Goal: Find specific page/section: Find specific page/section

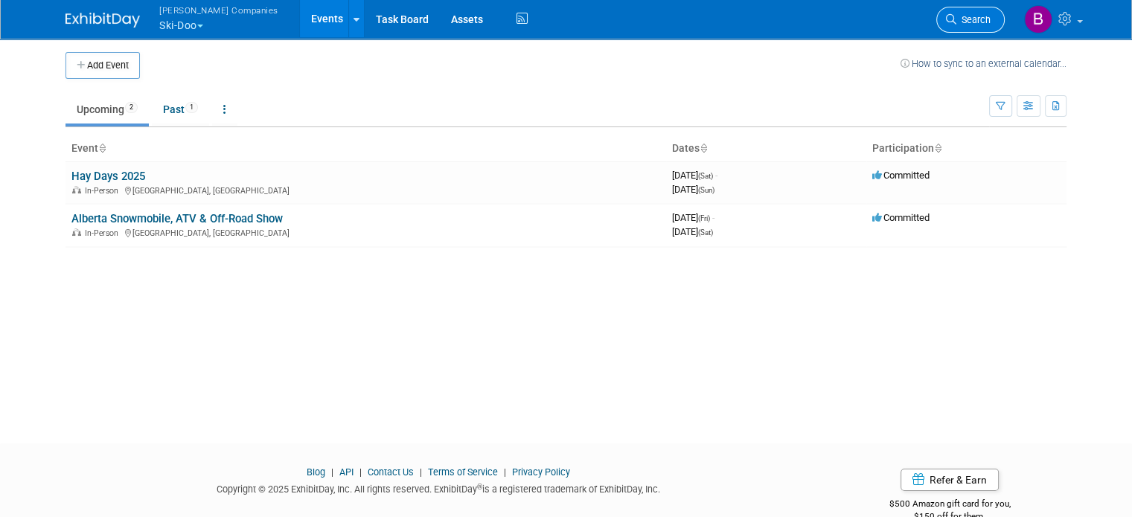
click at [990, 22] on span "Search" at bounding box center [973, 19] width 34 height 11
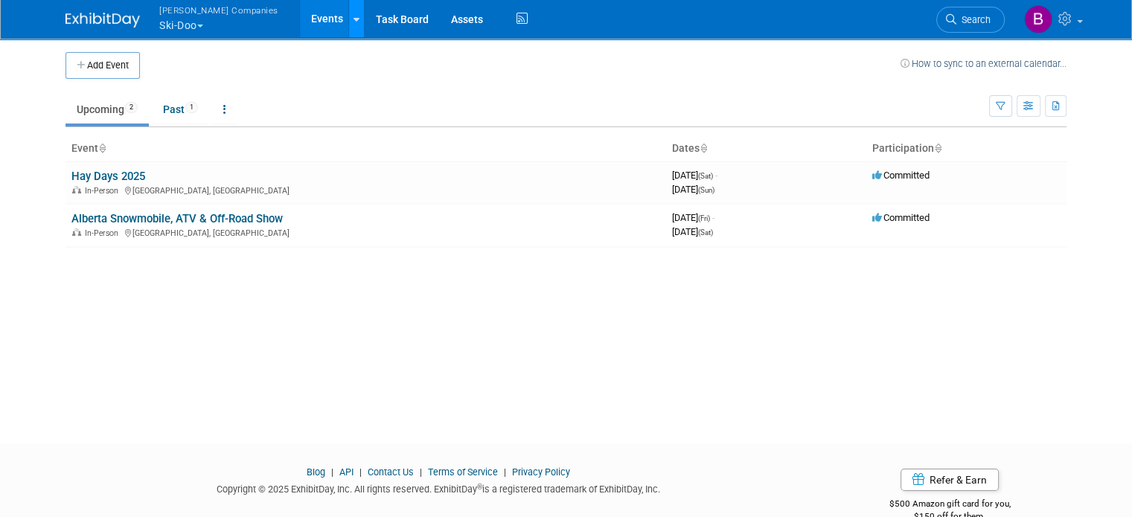
click at [353, 21] on icon at bounding box center [356, 20] width 6 height 10
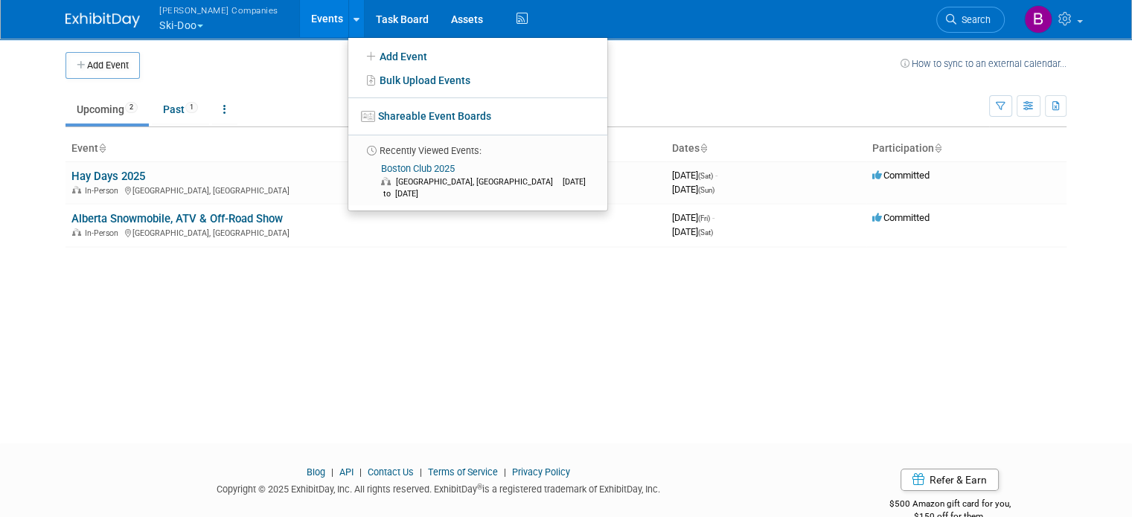
click at [188, 28] on button "Warnert Companies Ski-Doo" at bounding box center [227, 19] width 139 height 39
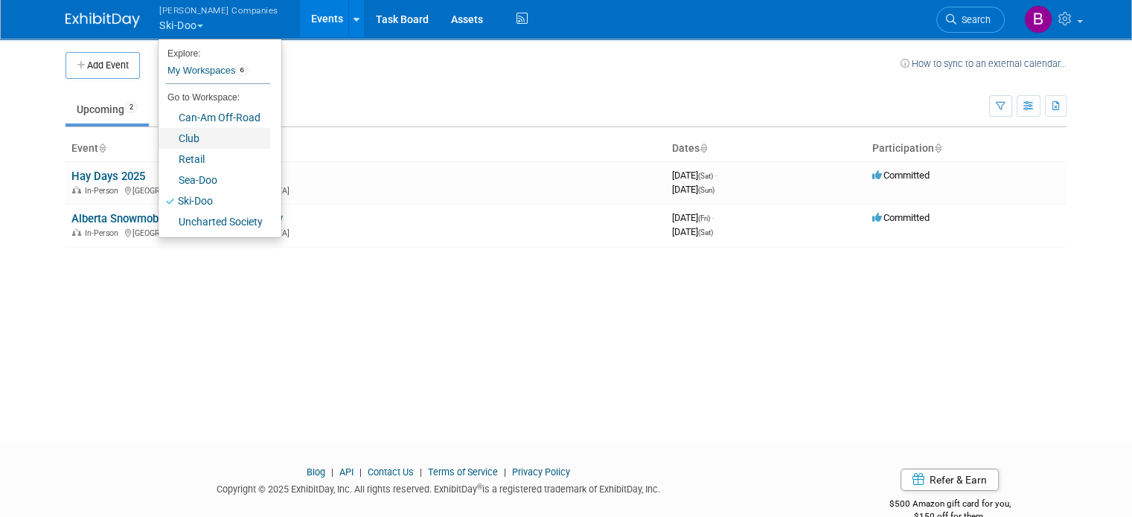
click at [179, 139] on link "Club" at bounding box center [215, 138] width 112 height 21
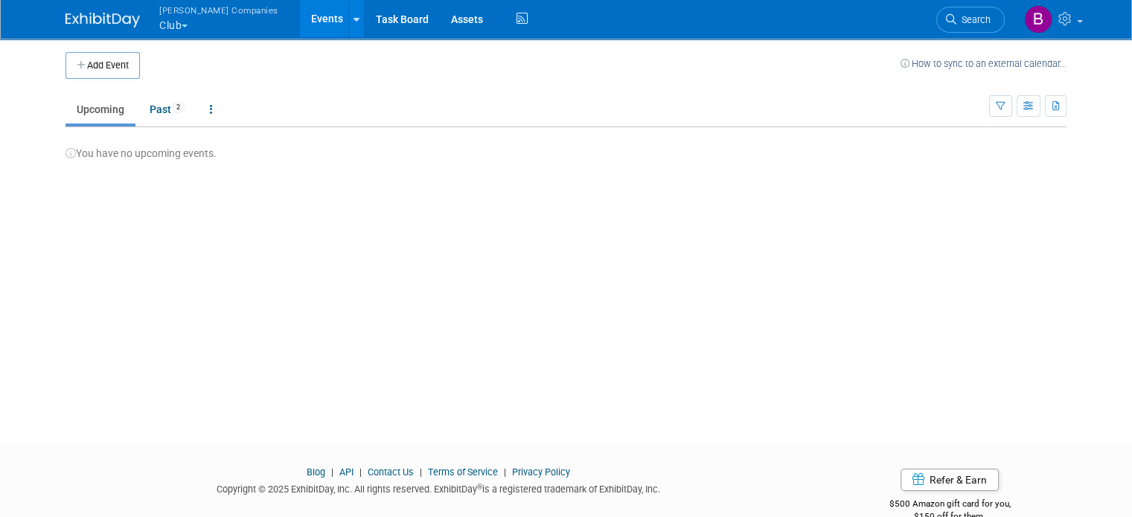
click at [956, 72] on td "How to sync to an external calendar..." at bounding box center [983, 65] width 166 height 27
click at [979, 61] on link "How to sync to an external calendar..." at bounding box center [983, 63] width 166 height 11
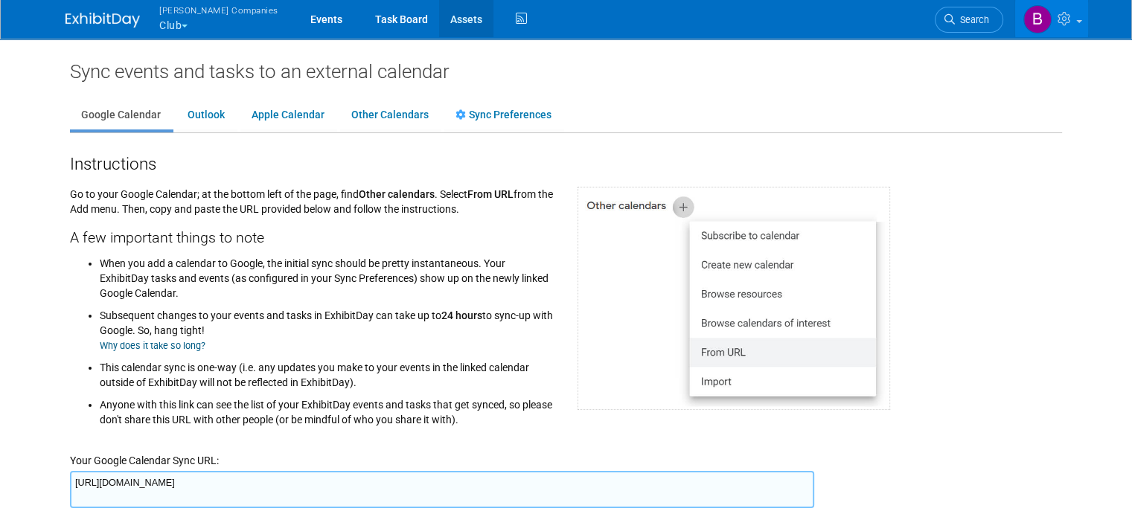
click at [439, 18] on link "Assets" at bounding box center [466, 18] width 54 height 37
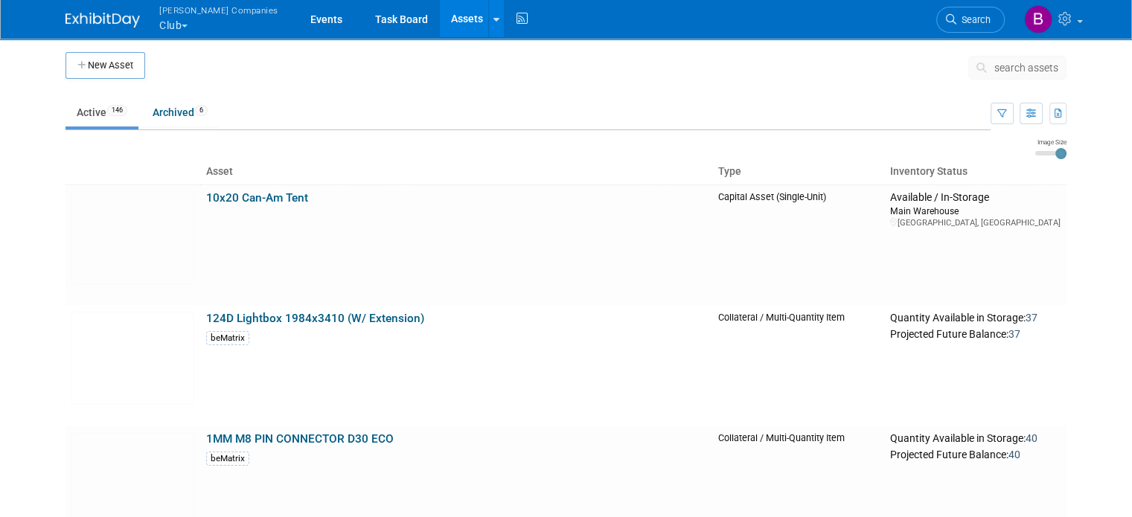
click at [1028, 74] on span "search assets" at bounding box center [1026, 68] width 64 height 12
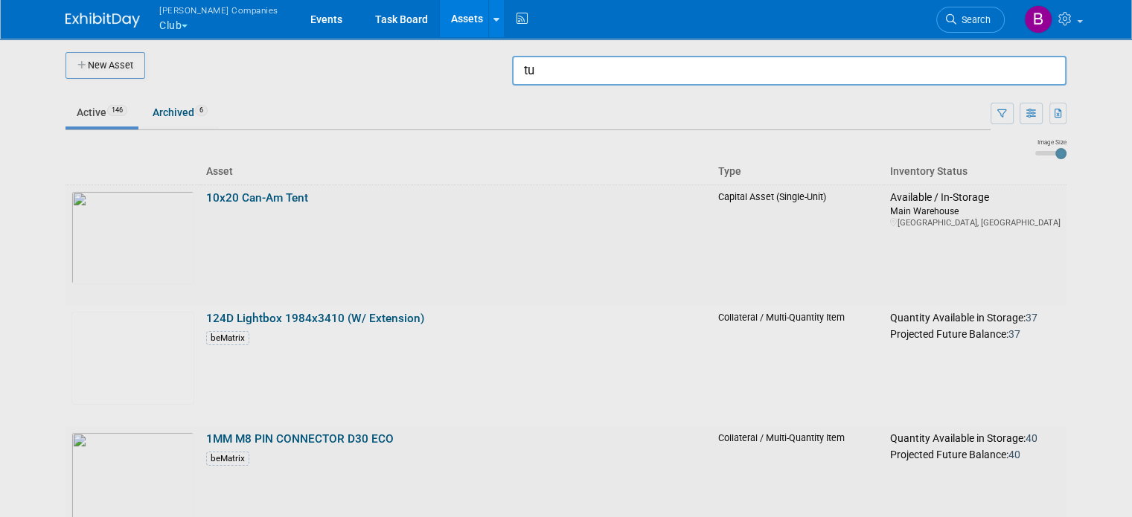
type input "t"
